Goal: Find specific page/section: Find specific page/section

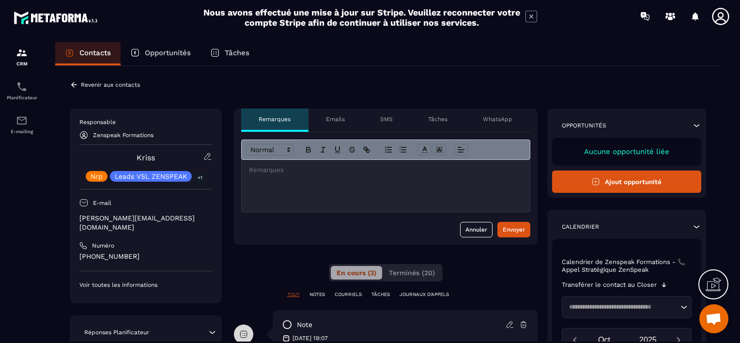
click at [76, 84] on icon at bounding box center [74, 84] width 6 height 5
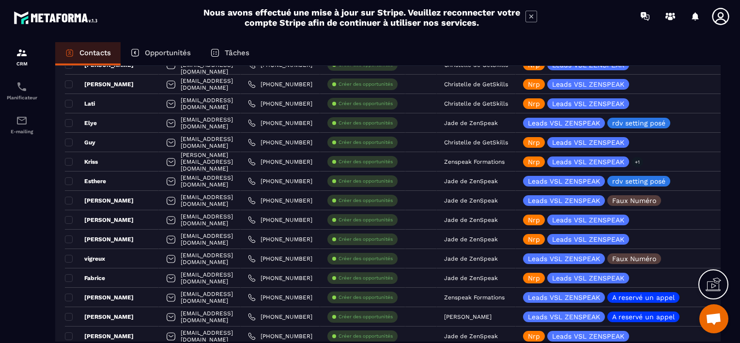
scroll to position [1066, 0]
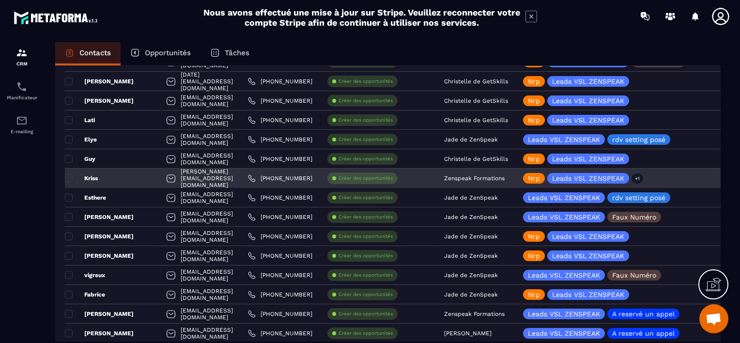
click at [505, 176] on p "Zenspeak Formations" at bounding box center [474, 178] width 61 height 7
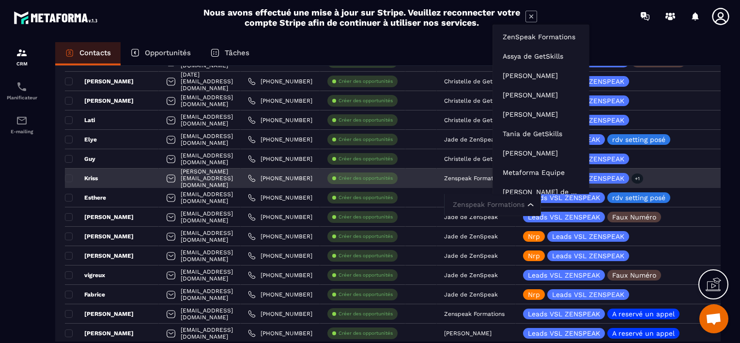
drag, startPoint x: 505, startPoint y: 176, endPoint x: 510, endPoint y: 204, distance: 27.7
click at [510, 203] on input "Search for option" at bounding box center [488, 205] width 75 height 11
type input "**"
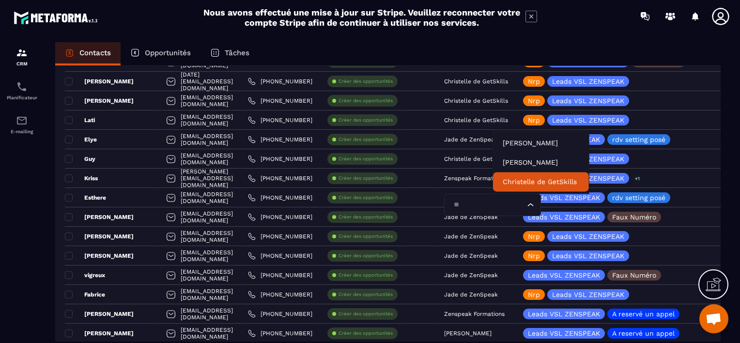
click at [519, 180] on p "Christelle de GetSkills" at bounding box center [541, 182] width 77 height 10
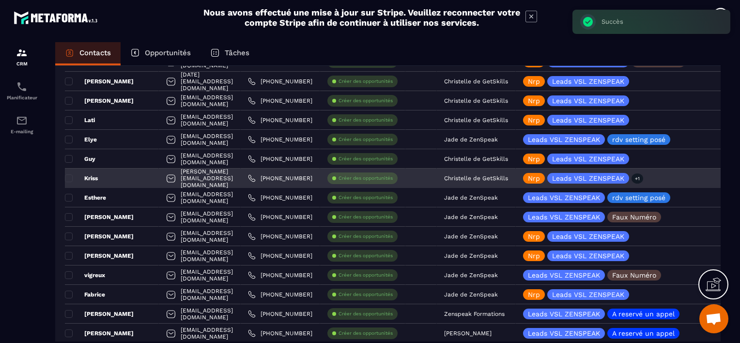
click at [114, 177] on div "Kriss" at bounding box center [112, 178] width 94 height 19
